Goal: Information Seeking & Learning: Find specific fact

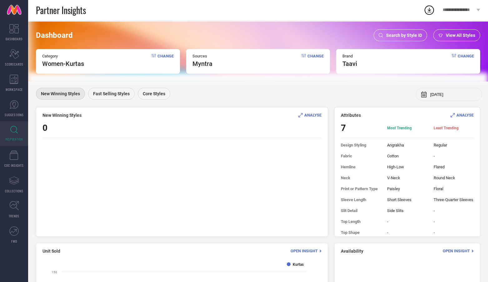
click at [408, 33] on span "Search by Style ID" at bounding box center [404, 35] width 36 height 5
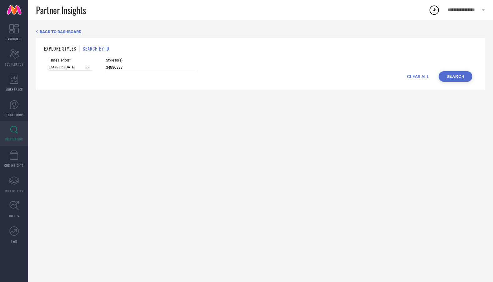
drag, startPoint x: 150, startPoint y: 68, endPoint x: 95, endPoint y: 67, distance: 55.0
click at [95, 67] on div "Time Period* 01-08-2025 to 31-08-2025 Style Id(s) 34890337" at bounding box center [260, 64] width 423 height 13
paste input "48"
click at [459, 80] on button "Search" at bounding box center [455, 76] width 34 height 11
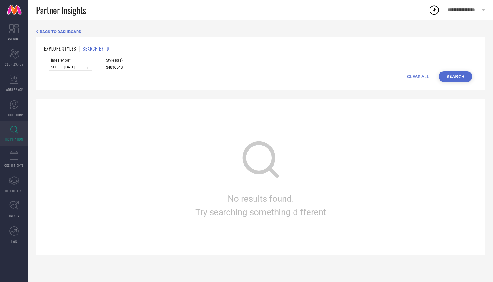
drag, startPoint x: 105, startPoint y: 69, endPoint x: 53, endPoint y: 71, distance: 52.5
click at [53, 71] on form "Time Period* 01-08-2025 to 31-08-2025 Style Id(s) 34890348 CLEAR ALL Search" at bounding box center [260, 70] width 433 height 24
drag, startPoint x: 118, startPoint y: 69, endPoint x: 95, endPoint y: 67, distance: 23.6
click at [95, 67] on div "Time Period* 01-08-2025 to 31-08-2025 Style Id(s) 34890348" at bounding box center [260, 64] width 423 height 13
paste input "3040620"
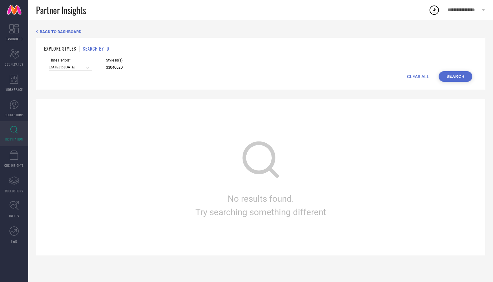
click at [462, 76] on button "Search" at bounding box center [455, 76] width 34 height 11
drag, startPoint x: 128, startPoint y: 64, endPoint x: 76, endPoint y: 67, distance: 51.9
click at [76, 67] on div "Time Period* 01-08-2025 to 31-08-2025 Style Id(s) 33040620" at bounding box center [260, 64] width 423 height 13
drag, startPoint x: 115, startPoint y: 66, endPoint x: 88, endPoint y: 66, distance: 27.5
click at [88, 66] on div "Time Period* 01-08-2025 to 31-08-2025 Style Id(s) 33040620" at bounding box center [260, 64] width 423 height 13
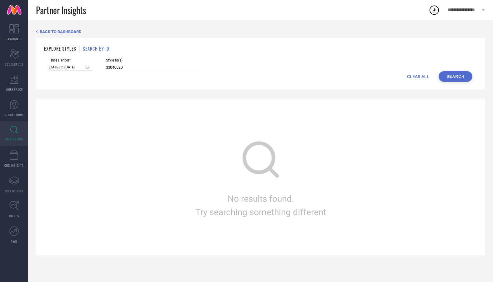
paste input "2496302"
type input "32496302"
click at [453, 78] on button "Search" at bounding box center [455, 76] width 34 height 11
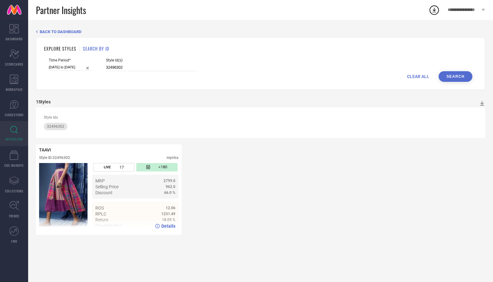
click at [81, 175] on img at bounding box center [63, 197] width 48 height 69
click at [169, 227] on span "Details" at bounding box center [168, 226] width 14 height 5
click at [61, 195] on img at bounding box center [63, 197] width 48 height 69
drag, startPoint x: 54, startPoint y: 157, endPoint x: 105, endPoint y: 158, distance: 51.2
click at [105, 158] on div "Style ID: 32496302 myntra" at bounding box center [108, 159] width 139 height 7
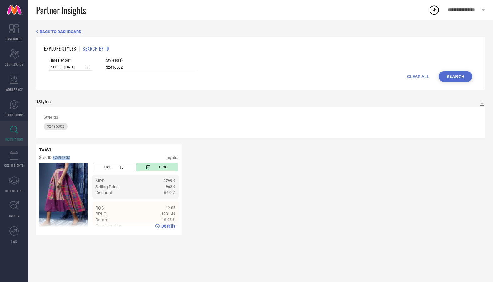
copy div "32496302"
click at [171, 225] on span "Details" at bounding box center [168, 226] width 14 height 5
